Goal: Task Accomplishment & Management: Use online tool/utility

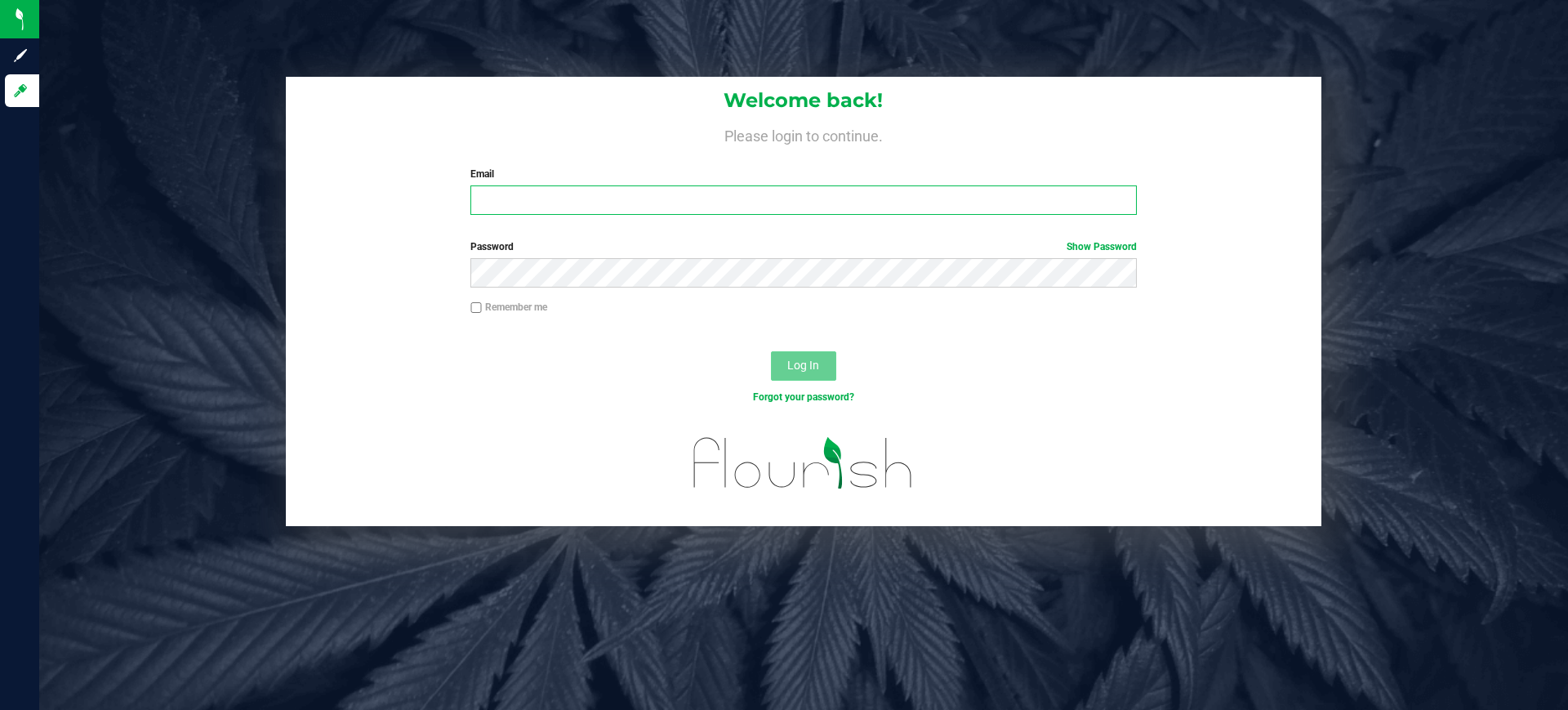
type input "[PERSON_NAME][EMAIL_ADDRESS][DOMAIN_NAME]"
click at [802, 378] on button "Log In" at bounding box center [803, 366] width 65 height 29
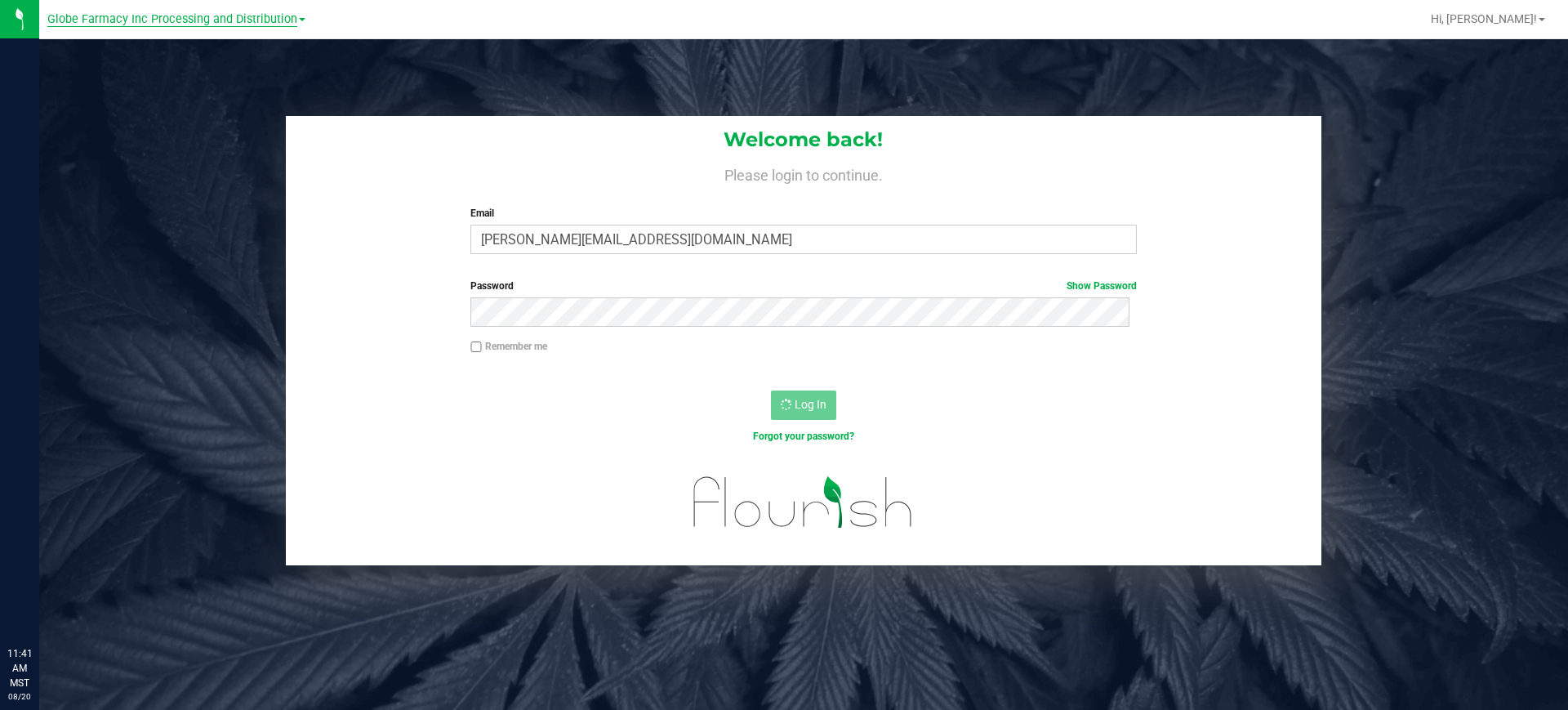
click at [159, 20] on span "Globe Farmacy Inc Processing and Distribution" at bounding box center [172, 19] width 250 height 15
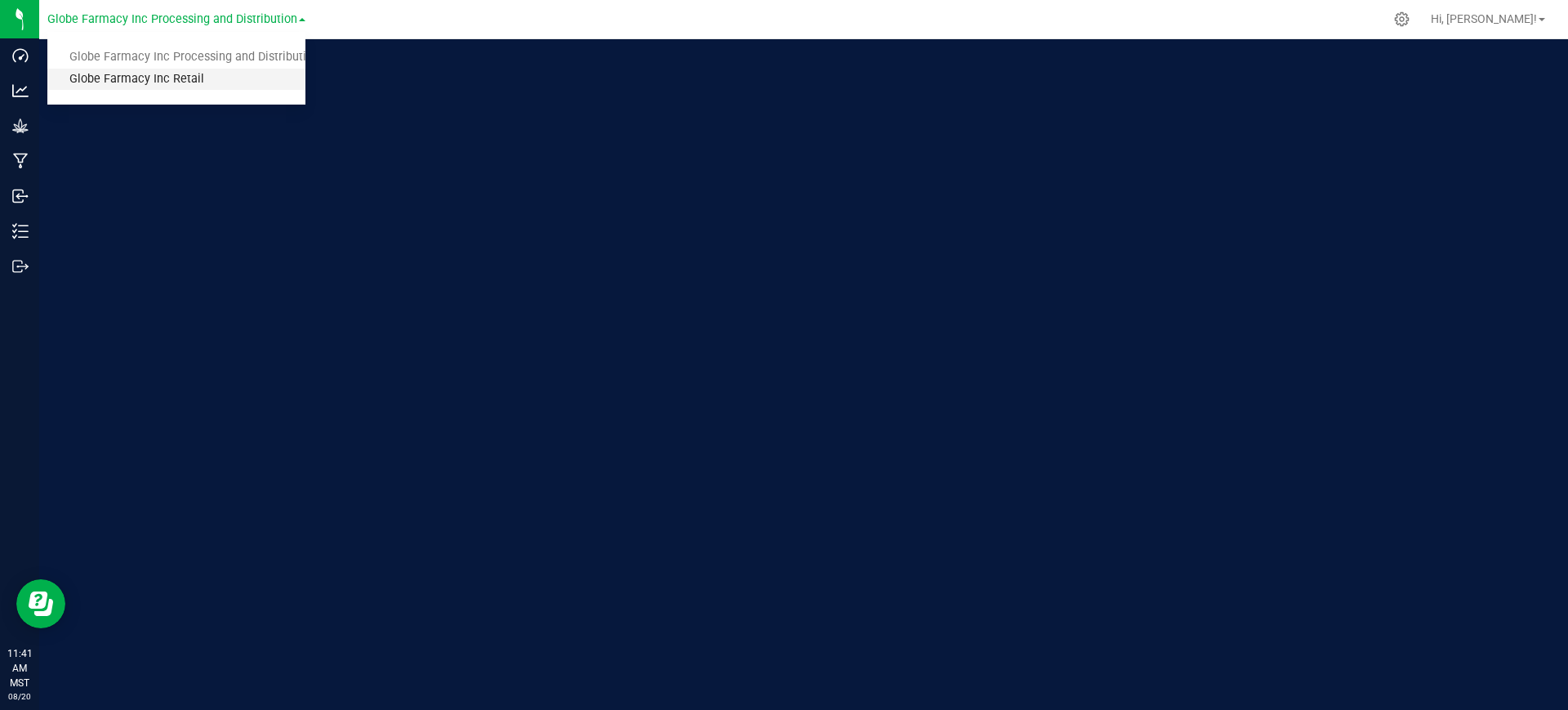
click at [163, 77] on link "Globe Farmacy Inc Retail" at bounding box center [177, 80] width 258 height 22
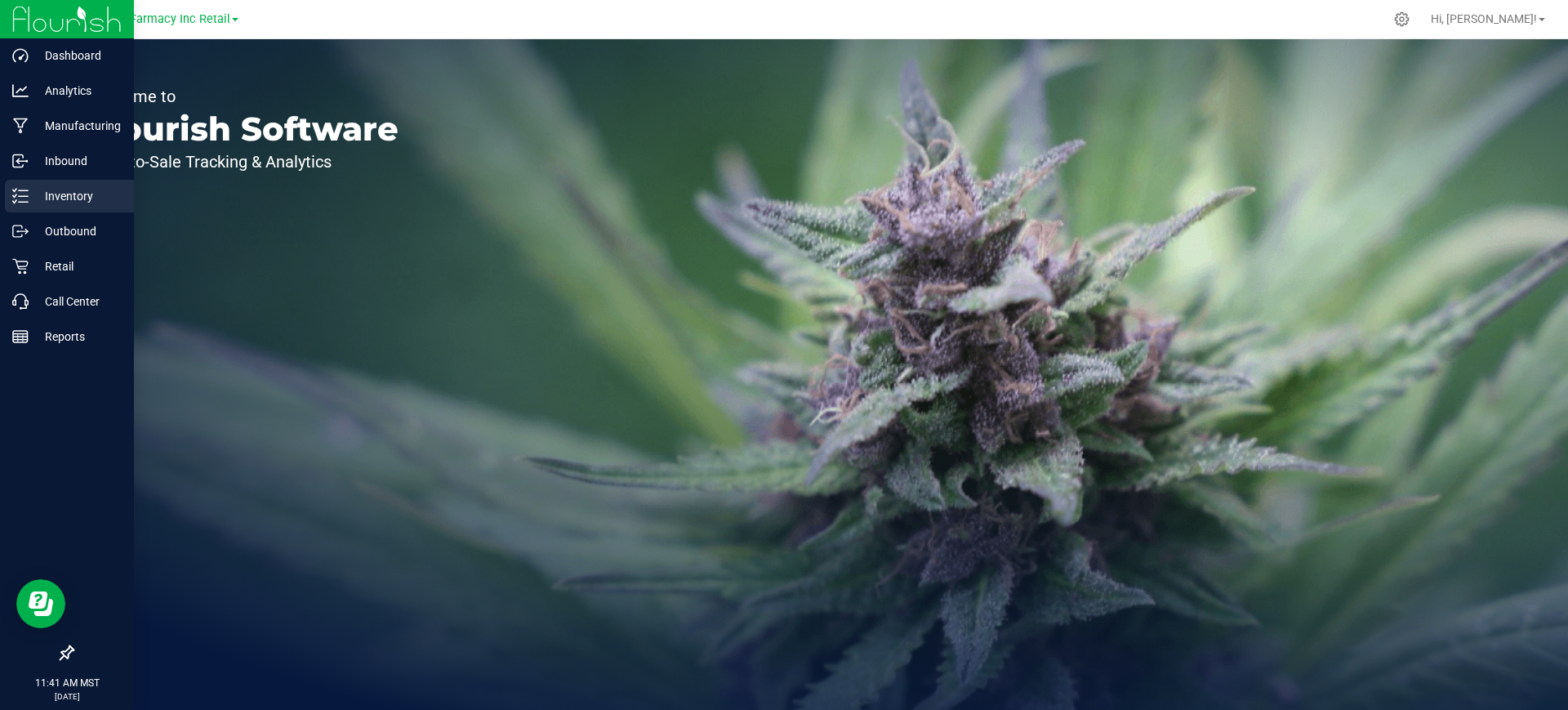
click at [109, 187] on p "Inventory" at bounding box center [77, 196] width 98 height 19
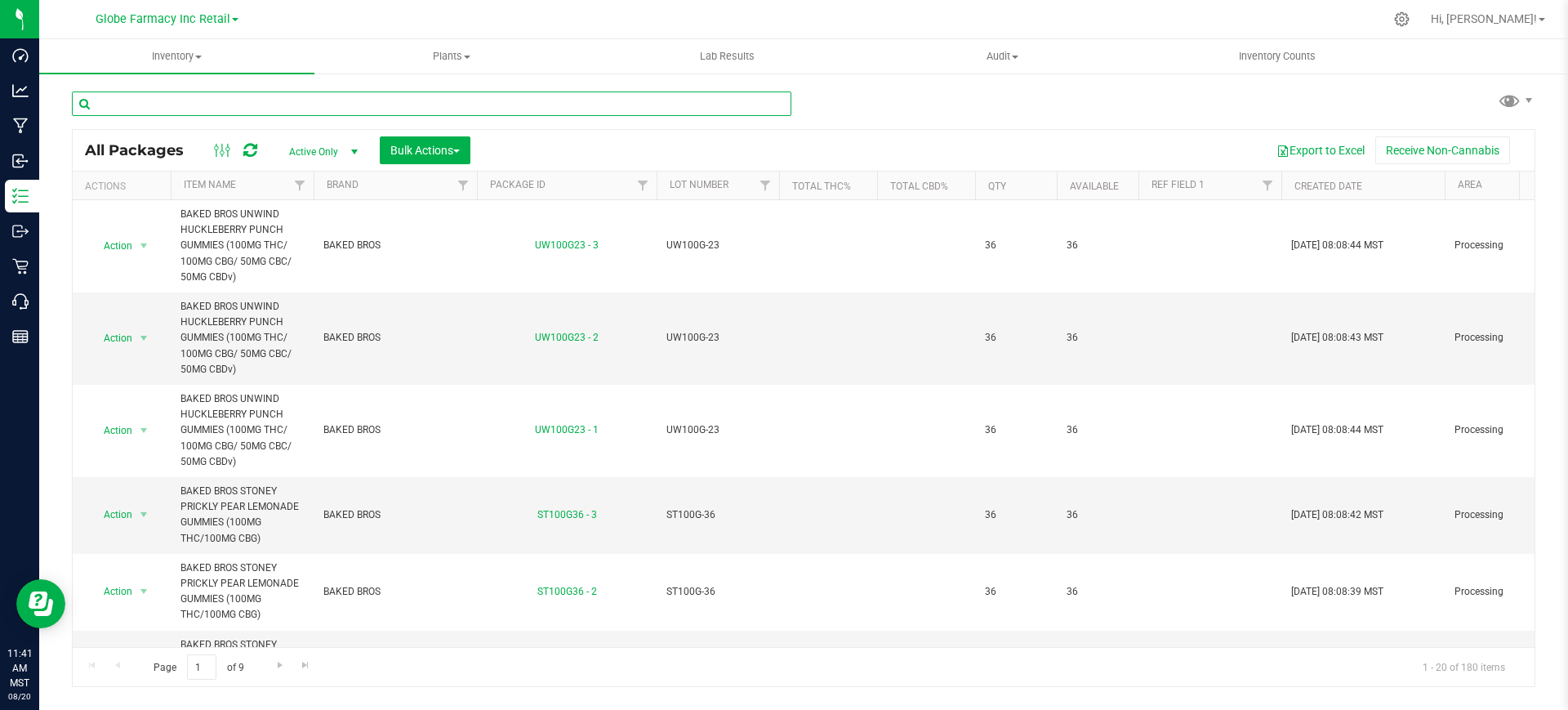
click at [403, 102] on input "text" at bounding box center [431, 103] width 719 height 24
paste input "FADE CO 7G"
type input "FADE CO"
